Goal: Task Accomplishment & Management: Manage account settings

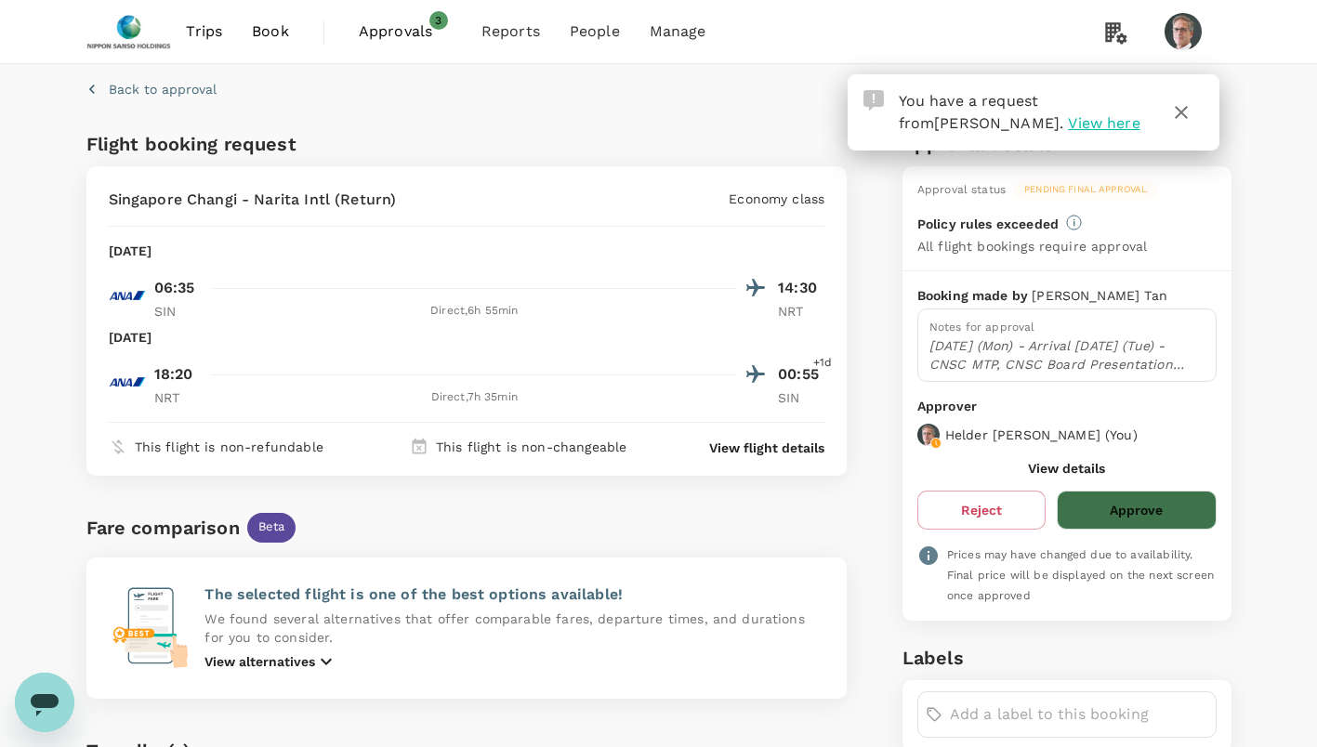
click at [1139, 515] on button "Approve" at bounding box center [1136, 510] width 159 height 39
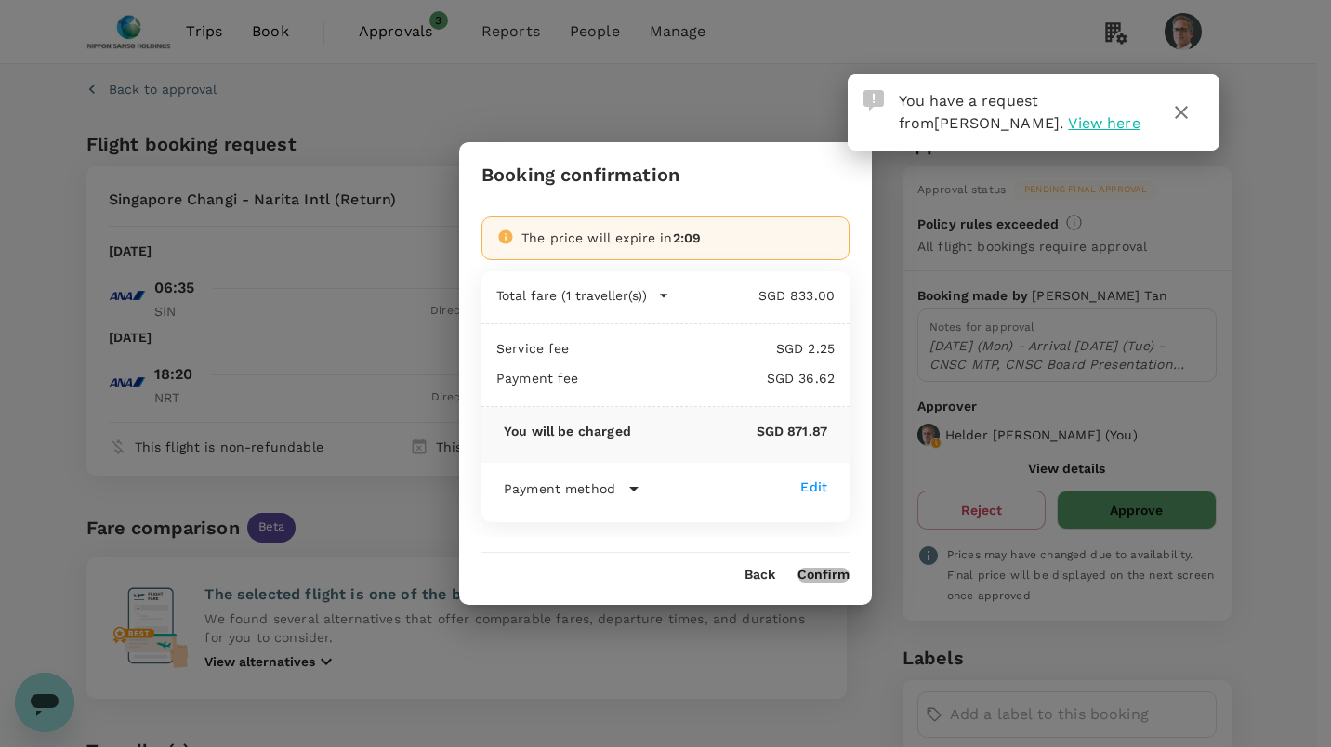
click at [815, 572] on button "Confirm" at bounding box center [823, 575] width 52 height 15
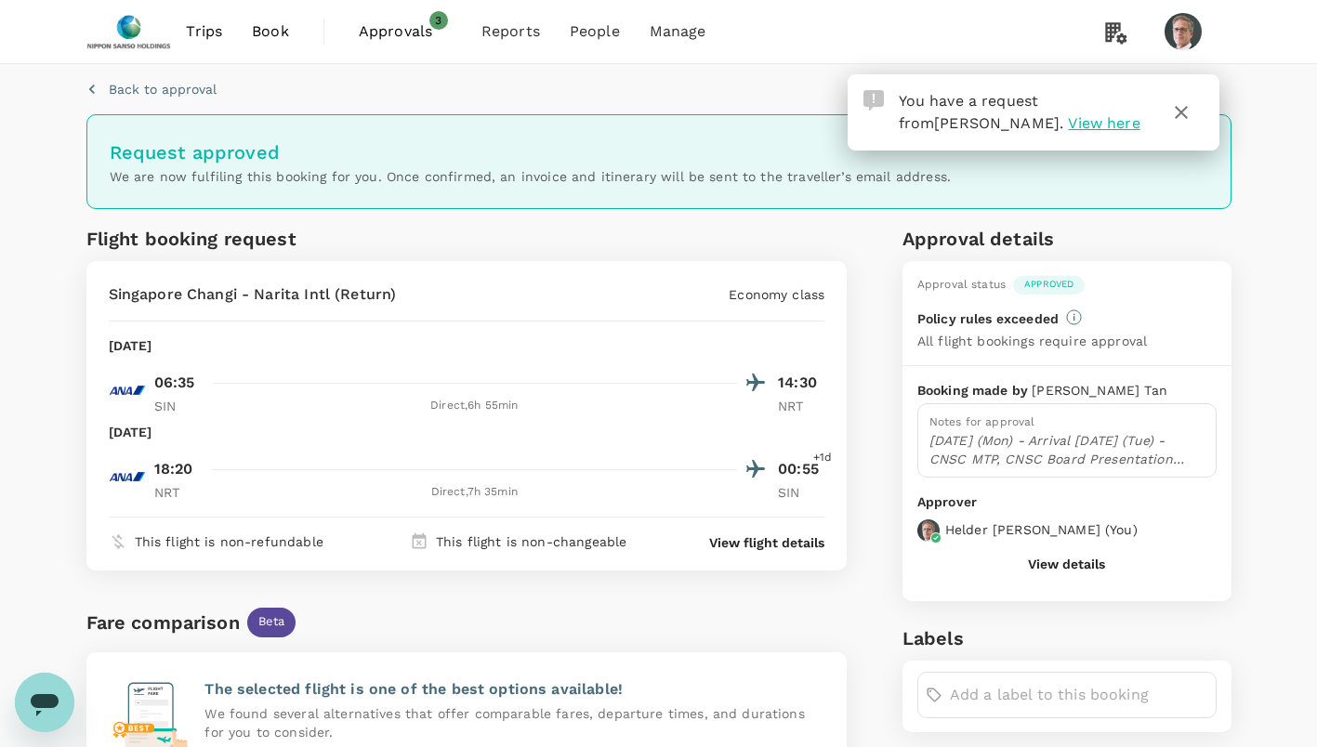
click at [411, 20] on span "Approvals" at bounding box center [405, 31] width 93 height 22
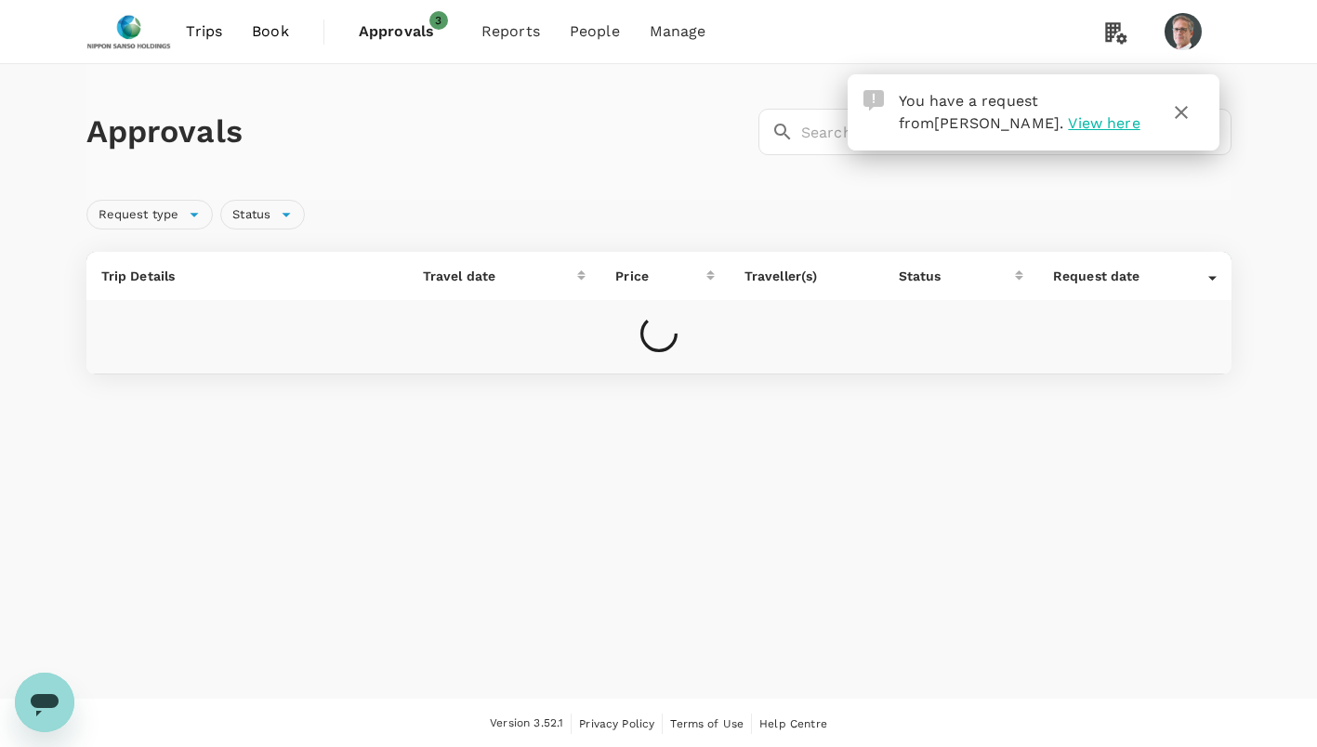
click at [1179, 112] on icon "button" at bounding box center [1181, 112] width 13 height 13
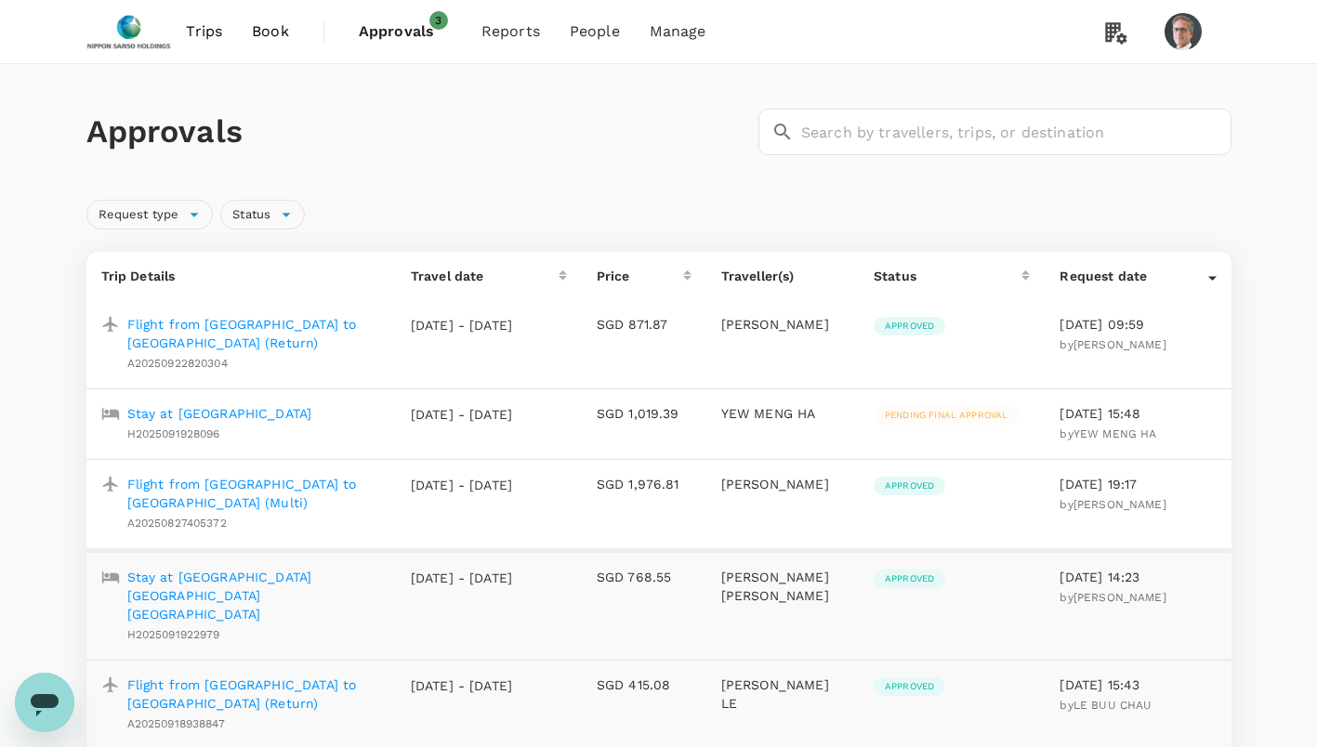
click at [241, 416] on p "Stay at [GEOGRAPHIC_DATA]" at bounding box center [219, 413] width 185 height 19
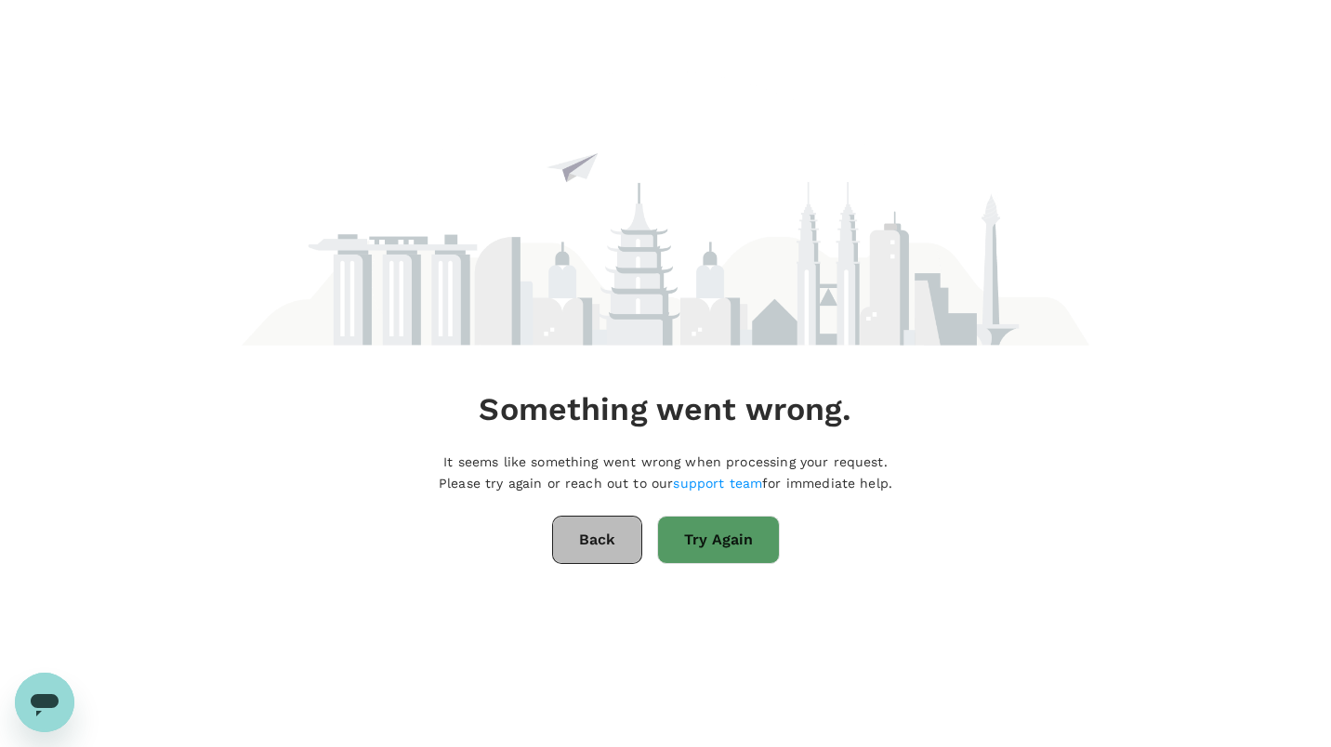
click at [581, 544] on button "Back" at bounding box center [597, 540] width 90 height 48
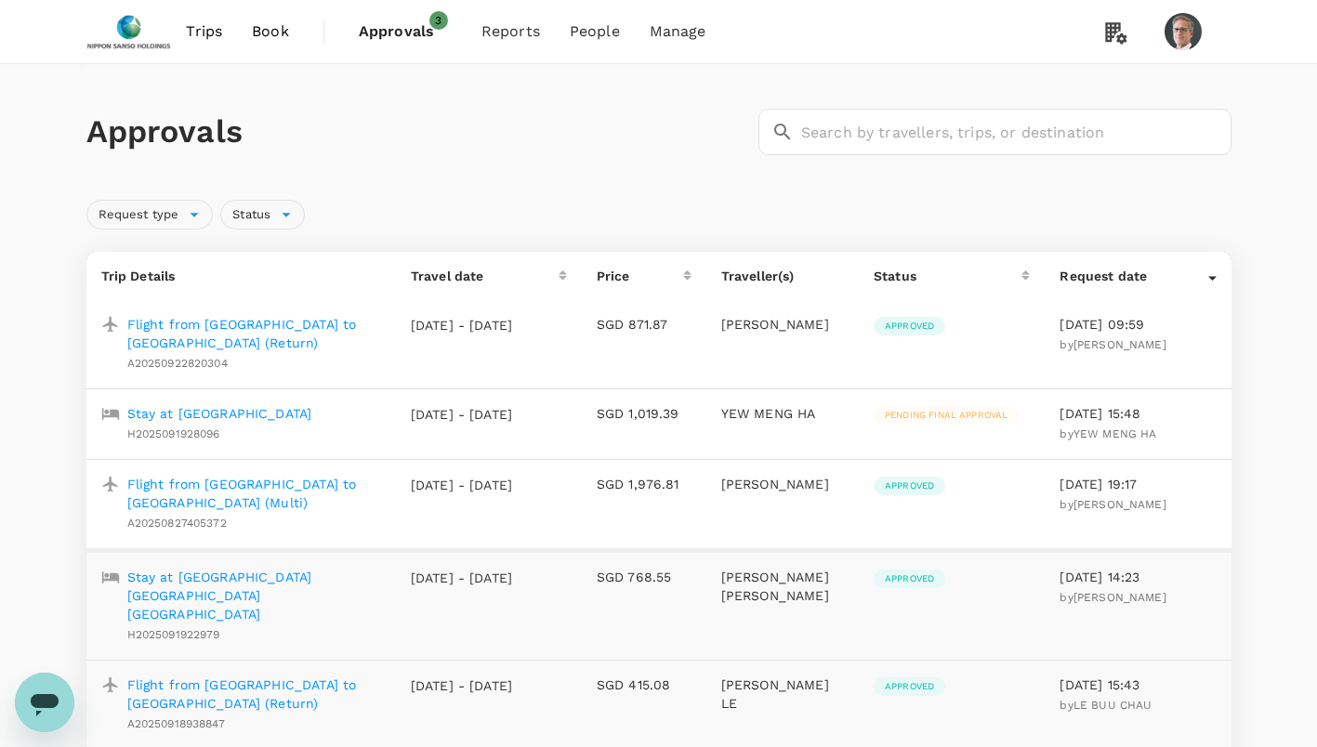
click at [242, 407] on p "Stay at [GEOGRAPHIC_DATA]" at bounding box center [219, 413] width 185 height 19
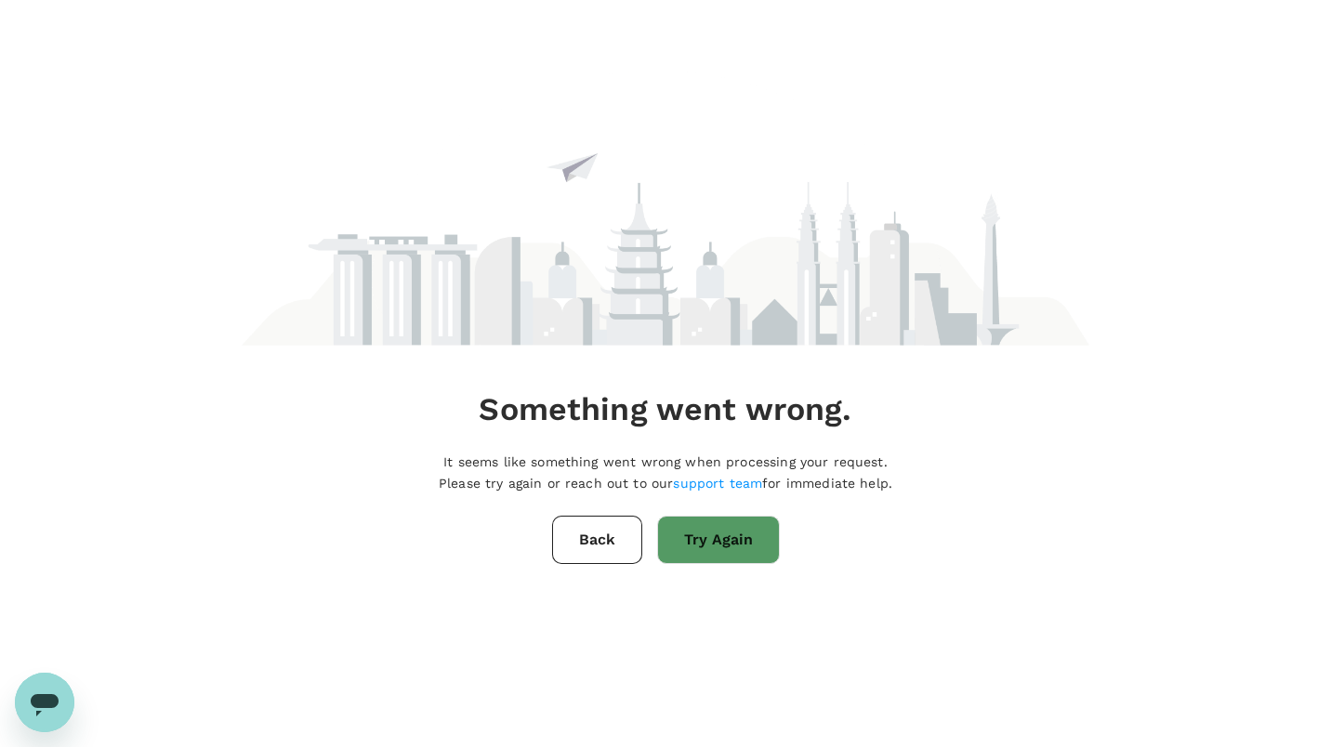
click at [674, 542] on button "Try Again" at bounding box center [718, 540] width 123 height 48
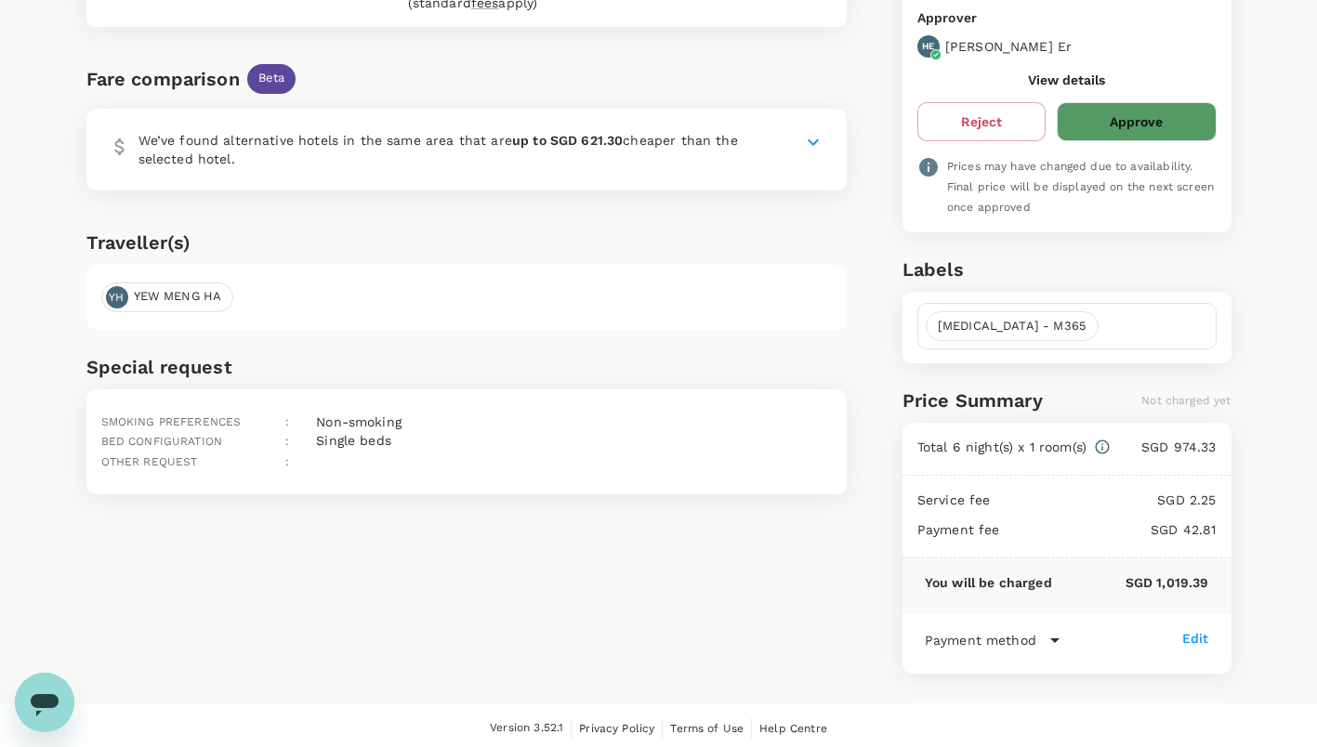
scroll to position [389, 0]
click at [1123, 107] on button "Approve" at bounding box center [1136, 120] width 159 height 39
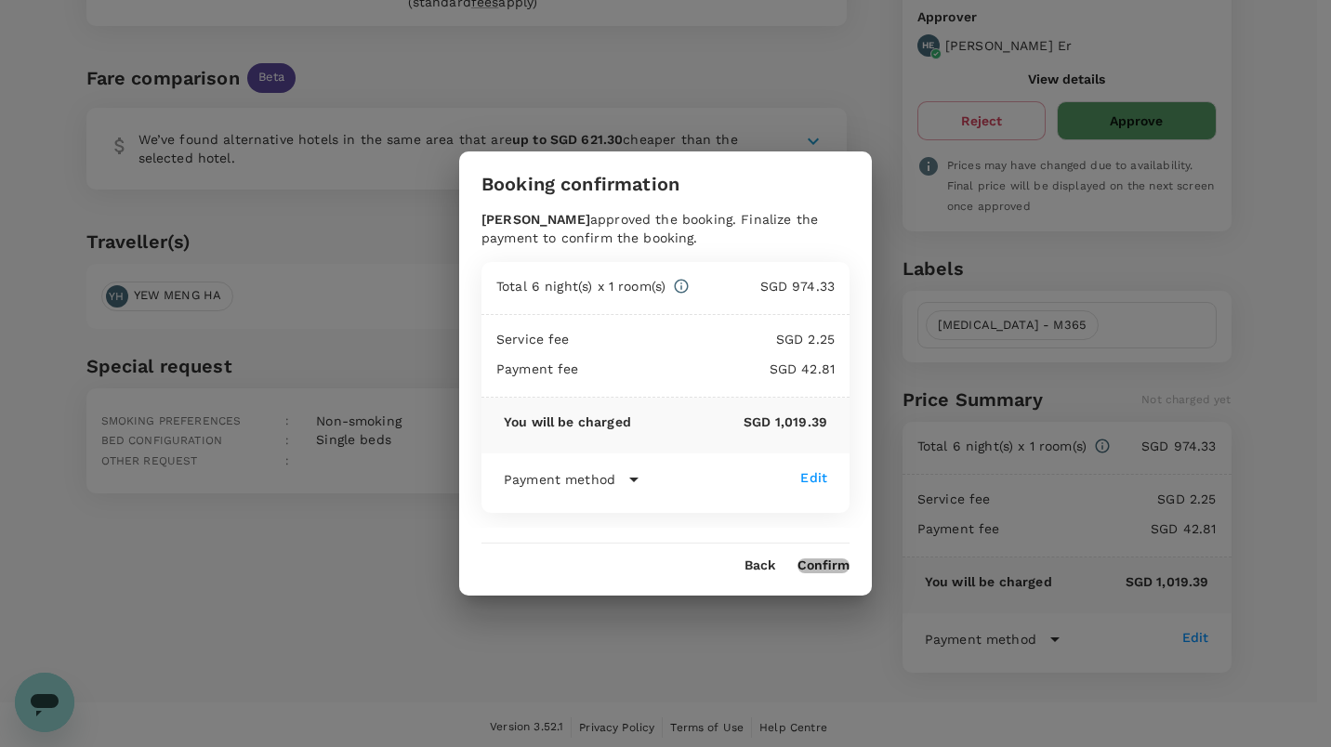
click at [815, 573] on button "Confirm" at bounding box center [823, 566] width 52 height 15
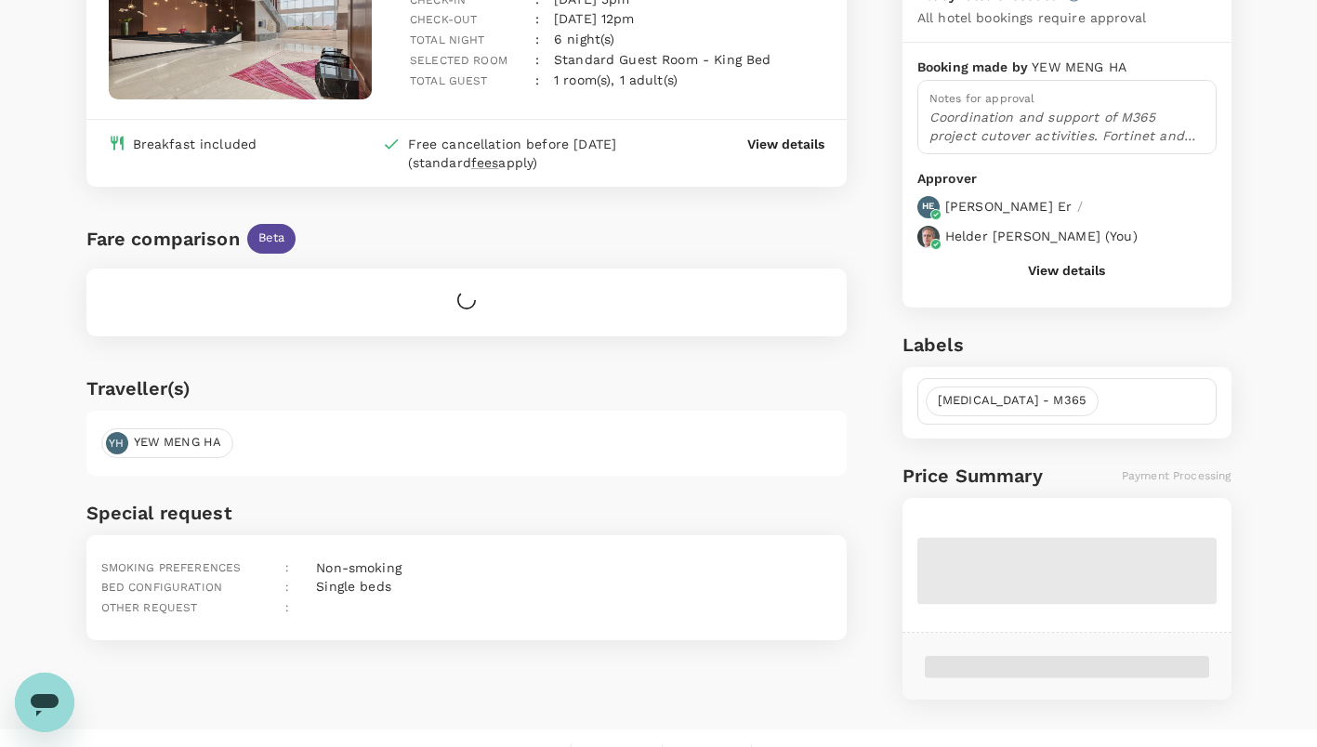
scroll to position [373, 0]
